Goal: Navigation & Orientation: Find specific page/section

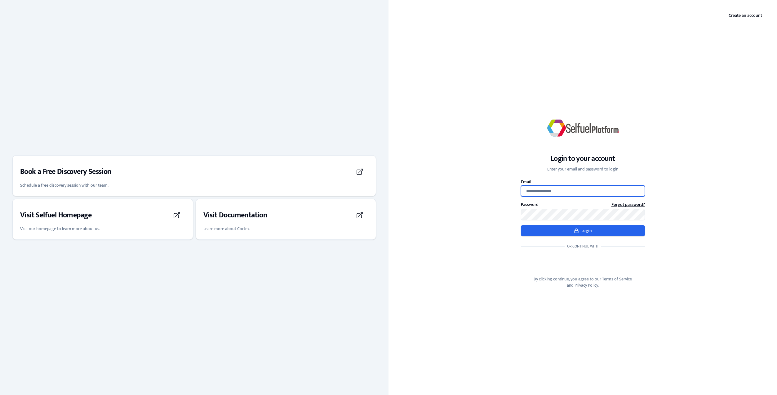
click at [570, 194] on input "Email" at bounding box center [583, 190] width 124 height 11
type input "**********"
click at [566, 233] on button "Login" at bounding box center [583, 230] width 124 height 11
click at [585, 229] on button "Login" at bounding box center [583, 230] width 124 height 11
click at [584, 226] on button "Login" at bounding box center [583, 230] width 124 height 11
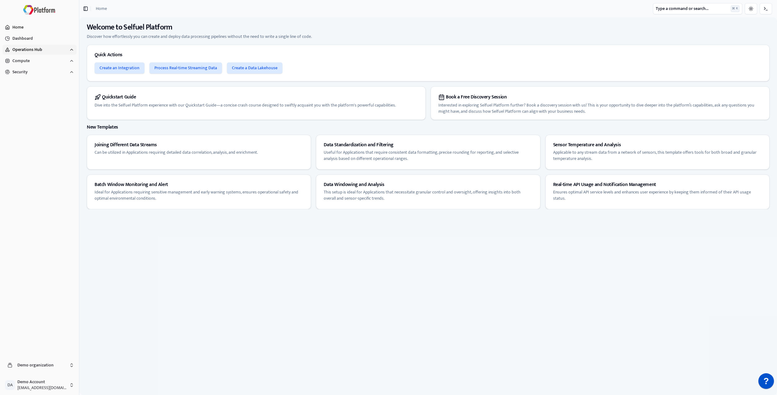
click at [56, 53] on button "Operations Hub" at bounding box center [39, 50] width 74 height 10
click at [53, 62] on button "Data Integration" at bounding box center [44, 60] width 66 height 10
click at [56, 71] on button "Integrations" at bounding box center [48, 71] width 59 height 10
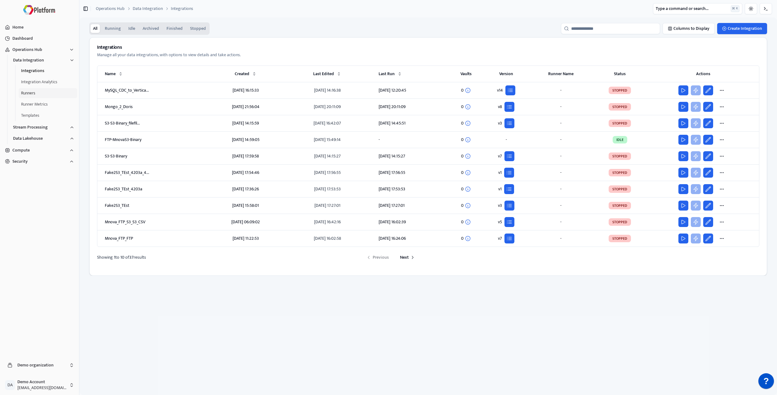
click at [52, 92] on button "Runners" at bounding box center [48, 93] width 59 height 10
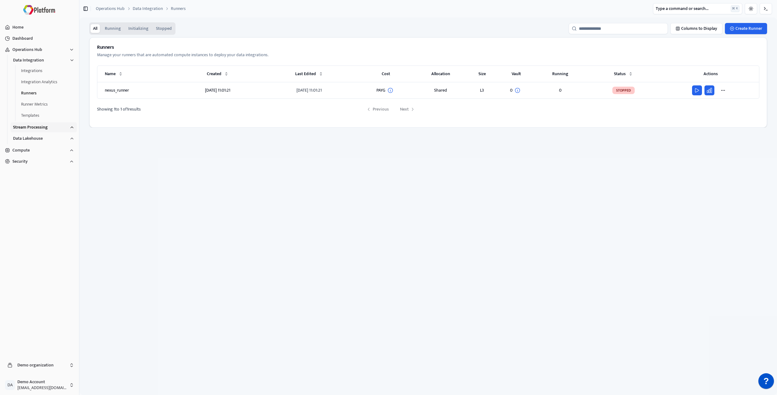
click at [60, 127] on button "Stream Processing" at bounding box center [44, 127] width 66 height 10
click at [56, 136] on button "Applications" at bounding box center [48, 138] width 59 height 10
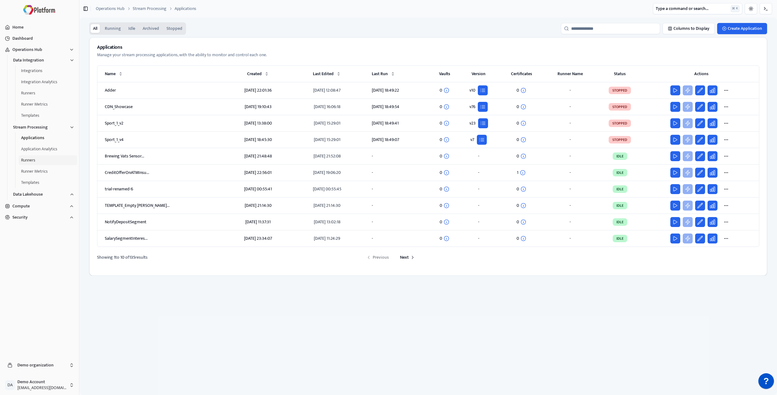
click at [42, 163] on button "Runners" at bounding box center [48, 160] width 59 height 10
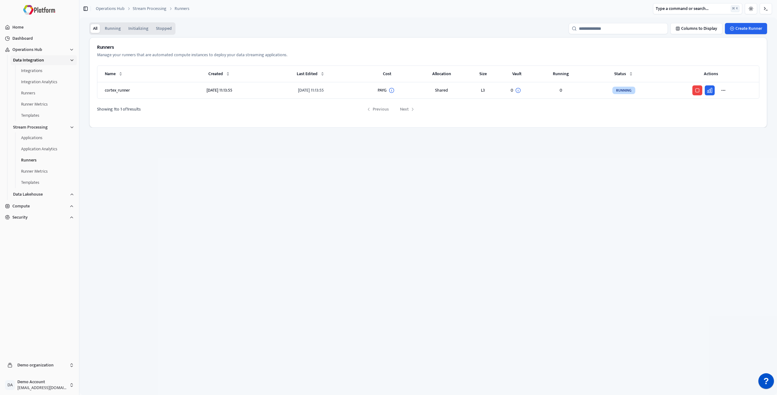
click at [47, 61] on button "Data Integration" at bounding box center [44, 60] width 66 height 10
click at [47, 74] on span "Stream Processing" at bounding box center [30, 71] width 35 height 6
click at [43, 68] on span "Stream Processing" at bounding box center [30, 71] width 35 height 6
click at [44, 116] on button "Runner Metrics" at bounding box center [48, 115] width 59 height 10
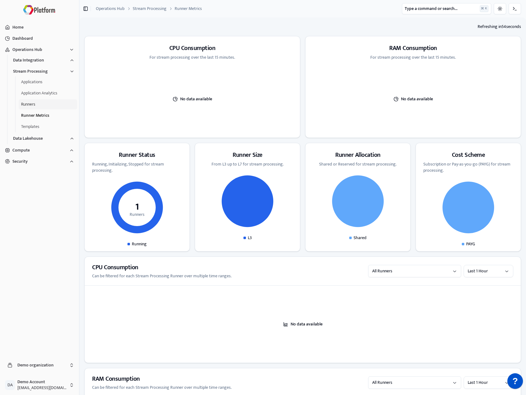
click at [52, 102] on button "Runners" at bounding box center [48, 104] width 59 height 10
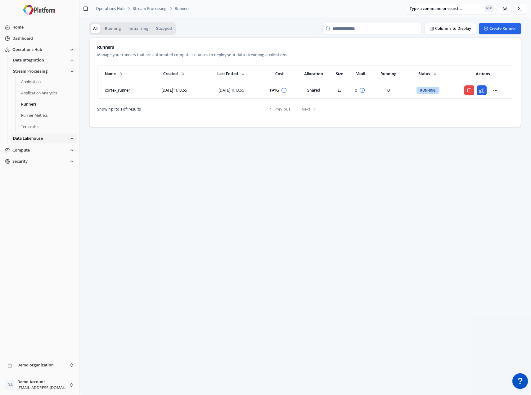
click at [38, 135] on span "Data Lakehouse" at bounding box center [28, 138] width 30 height 6
click at [45, 184] on button "Runners" at bounding box center [48, 182] width 59 height 10
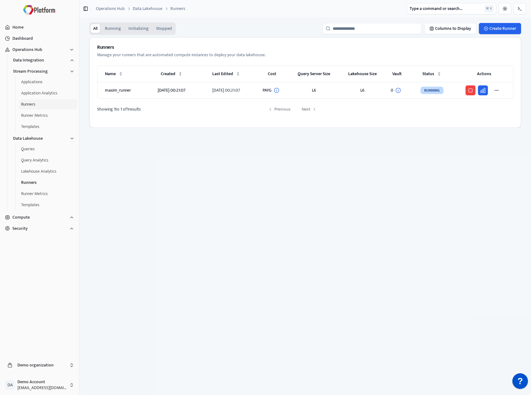
click at [47, 107] on button "Runners" at bounding box center [48, 104] width 59 height 10
click at [60, 62] on button "Data Integration" at bounding box center [44, 60] width 66 height 10
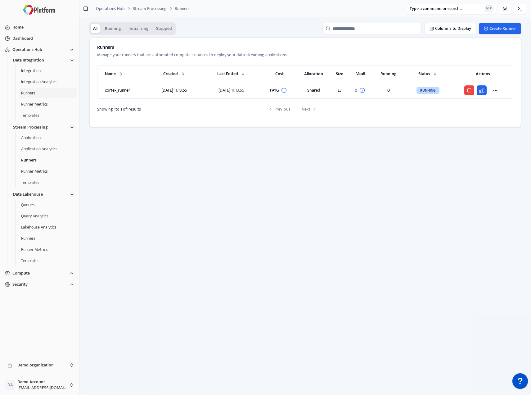
click at [60, 96] on button "Runners" at bounding box center [48, 93] width 59 height 10
click at [58, 60] on button "Data Integration" at bounding box center [44, 60] width 66 height 10
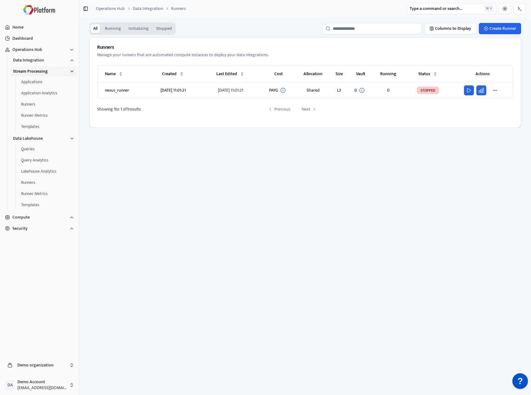
click at [55, 73] on button "Stream Processing" at bounding box center [44, 71] width 66 height 10
click at [50, 85] on button "Data Lakehouse" at bounding box center [44, 83] width 66 height 10
click at [58, 59] on button "Data Integration" at bounding box center [44, 60] width 66 height 10
click at [52, 69] on button "Integrations" at bounding box center [48, 71] width 59 height 10
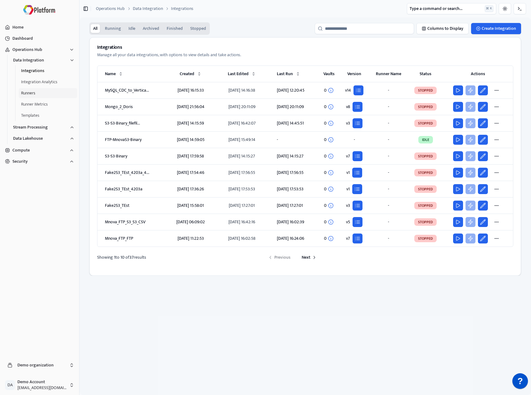
click at [41, 95] on button "Runners" at bounding box center [48, 93] width 59 height 10
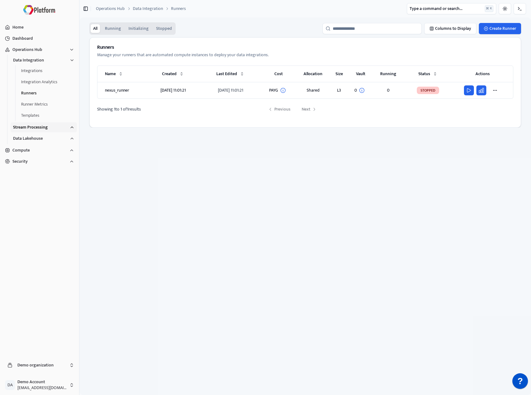
drag, startPoint x: 52, startPoint y: 125, endPoint x: 52, endPoint y: 132, distance: 6.8
click at [53, 125] on button "Stream Processing" at bounding box center [44, 127] width 66 height 10
click at [44, 156] on button "Runners" at bounding box center [48, 160] width 59 height 10
click at [48, 172] on button "Runner Metrics" at bounding box center [48, 171] width 59 height 10
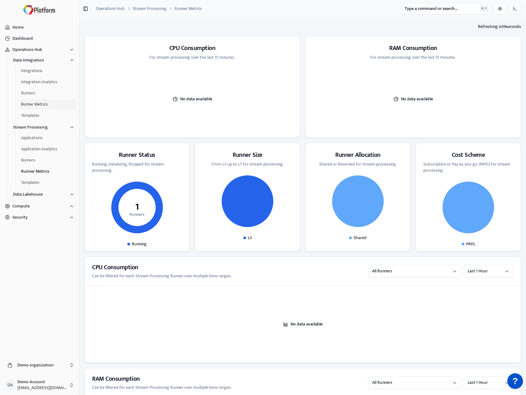
click at [43, 106] on button "Runner Metrics" at bounding box center [48, 104] width 59 height 10
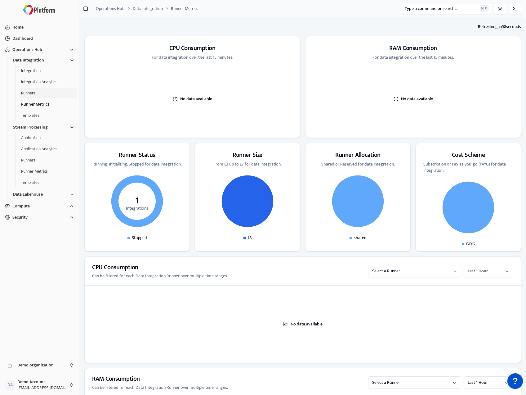
click at [53, 93] on button "Runners" at bounding box center [48, 93] width 59 height 10
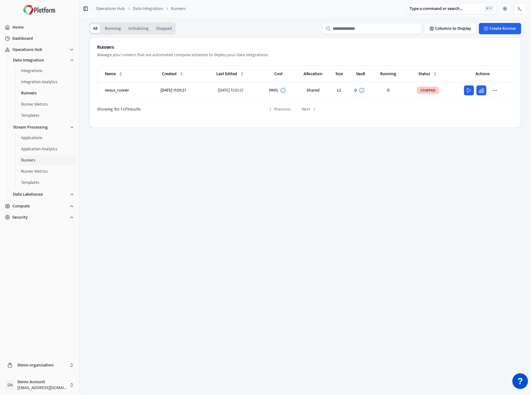
click at [52, 165] on button "Runners" at bounding box center [48, 160] width 59 height 10
